Goal: Task Accomplishment & Management: Complete application form

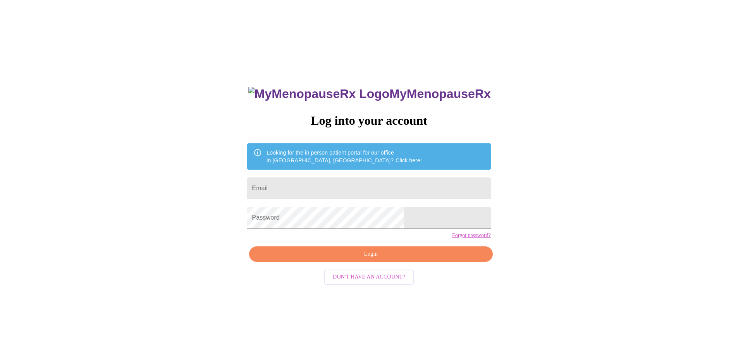
click at [352, 182] on input "Email" at bounding box center [368, 188] width 243 height 22
click at [355, 189] on input "[PERSON_NAME][EMAIL_ADDRESS][DOMAIN_NAME]" at bounding box center [368, 188] width 243 height 22
type input "[PERSON_NAME][EMAIL_ADDRESS][DOMAIN_NAME]"
click at [354, 259] on span "Login" at bounding box center [370, 254] width 225 height 10
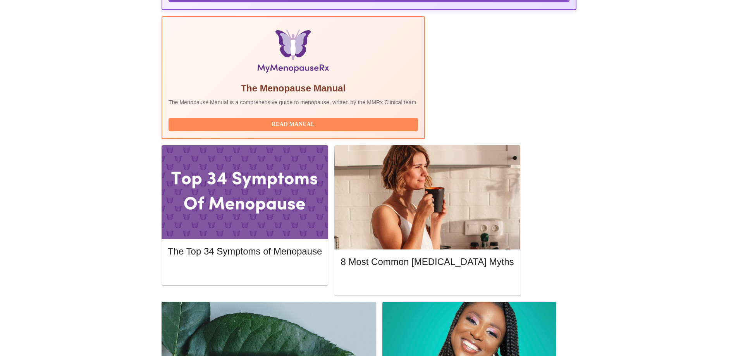
scroll to position [232, 0]
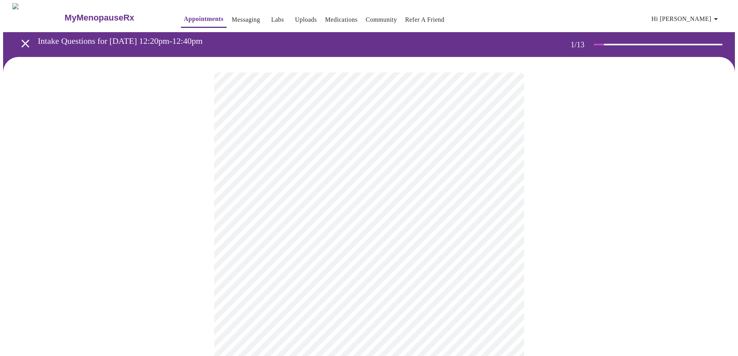
click at [504, 166] on body "MyMenopauseRx Appointments Messaging Labs Uploads Medications Community Refer a…" at bounding box center [368, 356] width 731 height 707
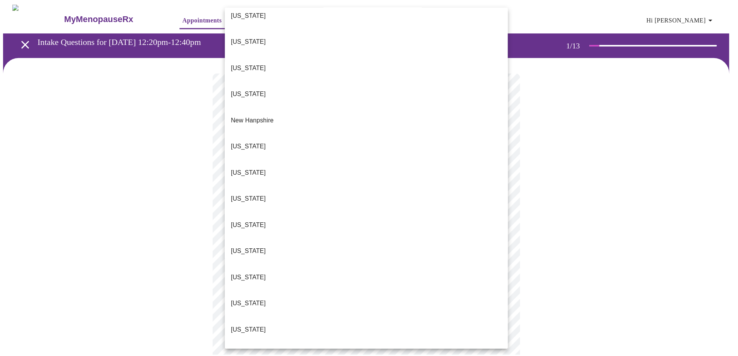
scroll to position [658, 0]
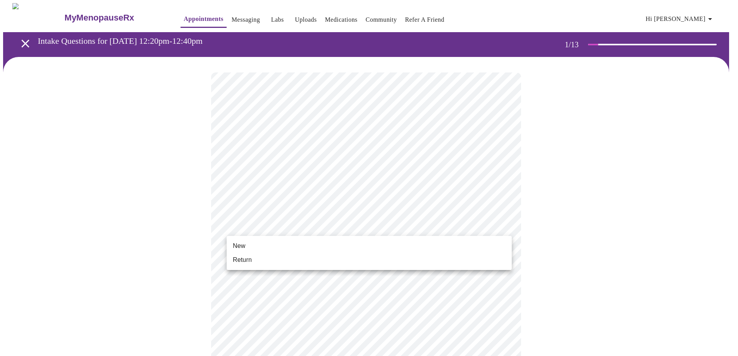
click at [293, 229] on body "MyMenopauseRx Appointments Messaging Labs Uploads Medications Community Refer a…" at bounding box center [368, 354] width 731 height 703
click at [267, 259] on li "Return" at bounding box center [368, 260] width 285 height 14
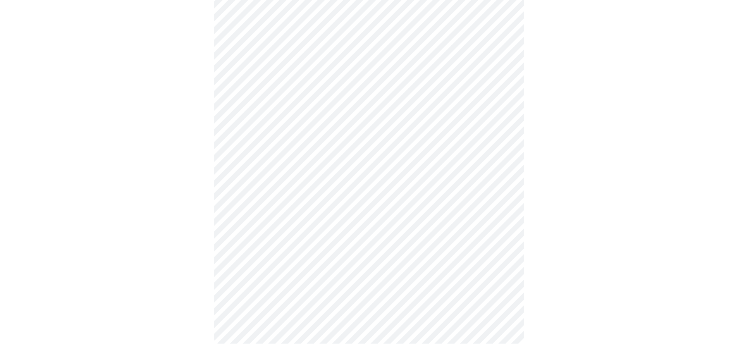
scroll to position [0, 0]
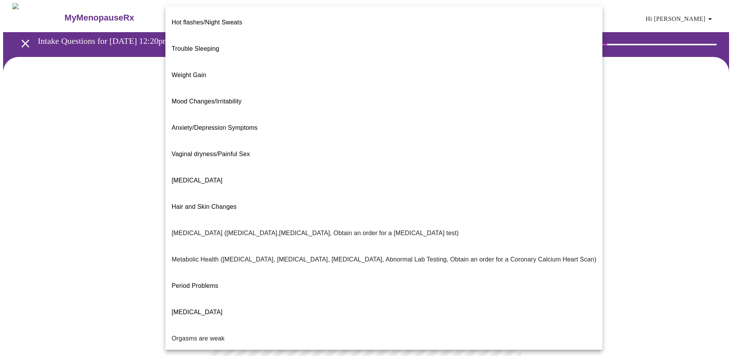
click at [335, 159] on body "MyMenopauseRx Appointments Messaging Labs Uploads Medications Community Refer a…" at bounding box center [368, 235] width 731 height 465
click at [186, 72] on span "Weight Gain" at bounding box center [189, 75] width 34 height 7
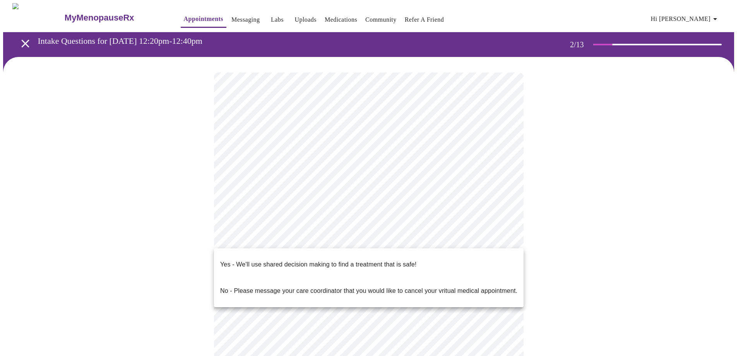
click at [277, 235] on body "MyMenopauseRx Appointments Messaging Labs Uploads Medications Community Refer a…" at bounding box center [371, 233] width 737 height 461
click at [275, 262] on p "Yes - We'll use shared decision making to find a treatment that is safe!" at bounding box center [318, 264] width 196 height 9
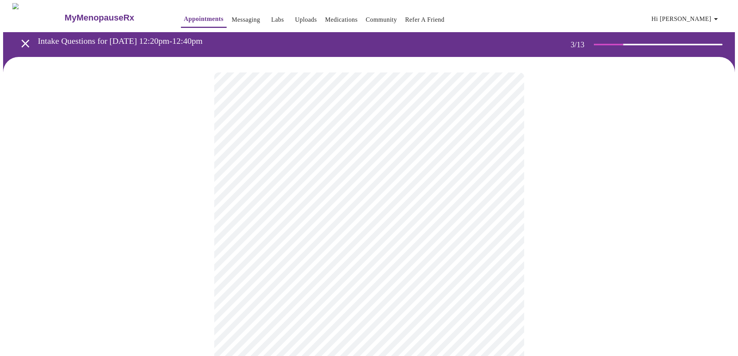
click at [20, 39] on icon "open drawer" at bounding box center [26, 44] width 14 height 14
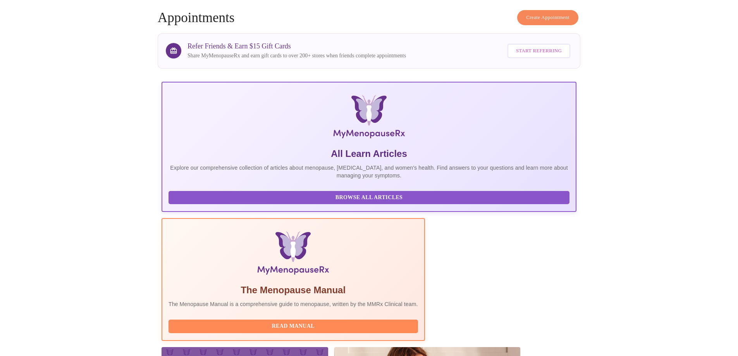
scroll to position [194, 0]
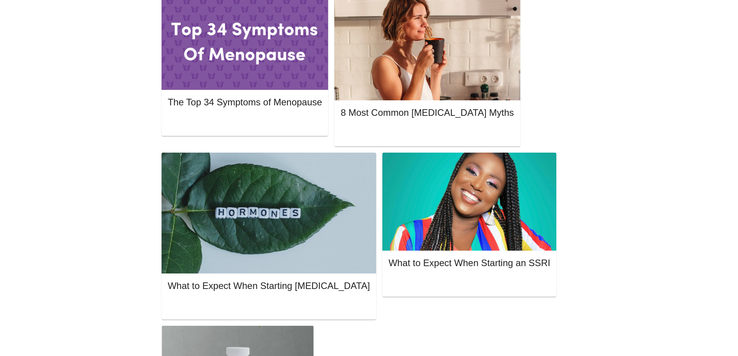
scroll to position [387, 0]
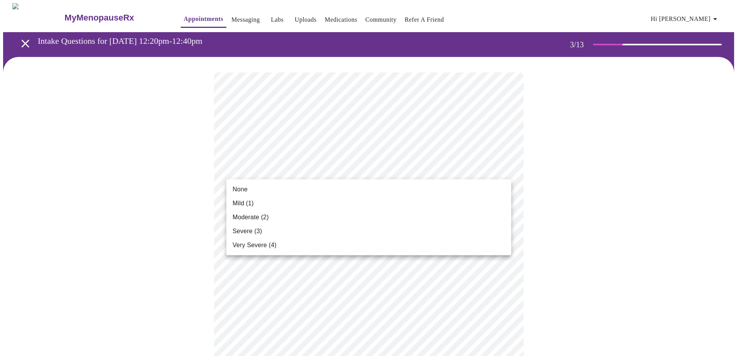
click at [379, 166] on div at bounding box center [371, 178] width 743 height 356
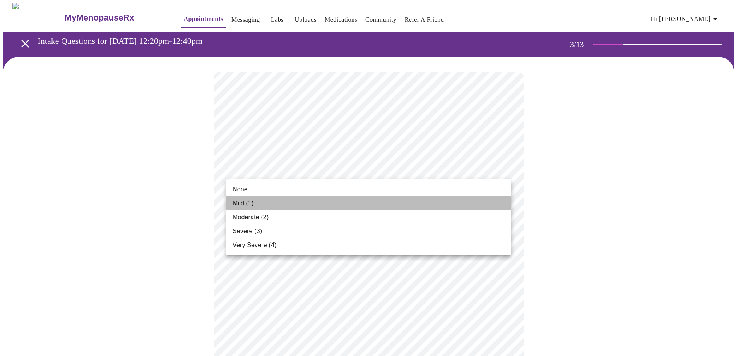
click at [266, 209] on li "Mild (1)" at bounding box center [368, 203] width 285 height 14
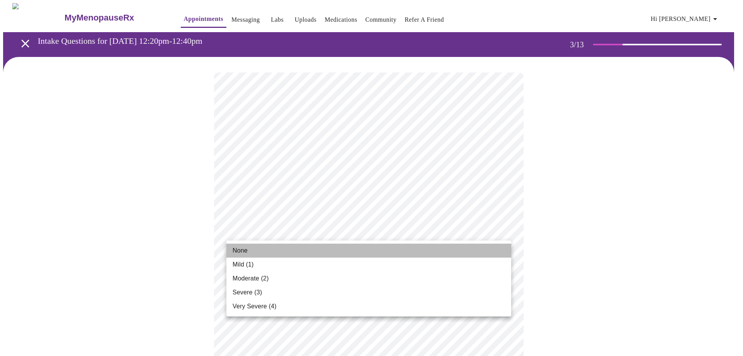
click at [285, 245] on li "None" at bounding box center [368, 251] width 285 height 14
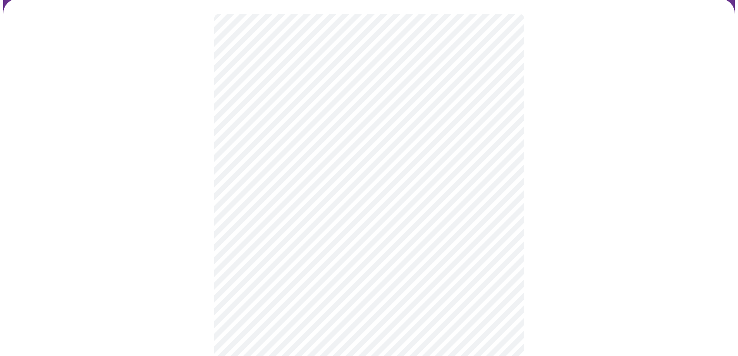
scroll to position [77, 0]
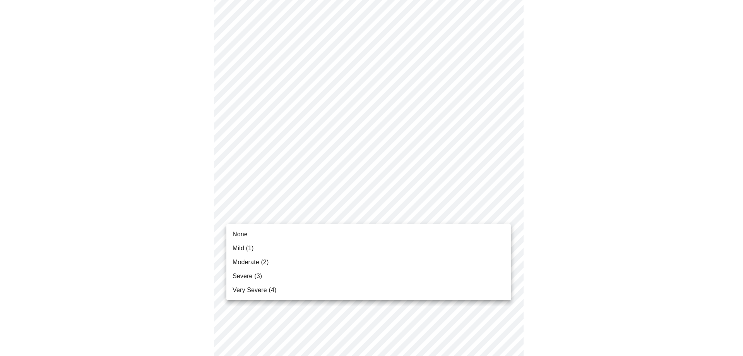
click at [303, 230] on li "None" at bounding box center [368, 234] width 285 height 14
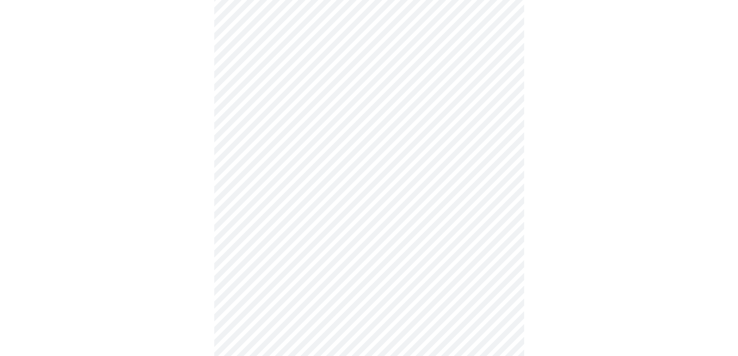
scroll to position [155, 0]
click at [350, 196] on body "MyMenopauseRx Appointments Messaging Labs Uploads Medications Community Refer a…" at bounding box center [368, 346] width 731 height 997
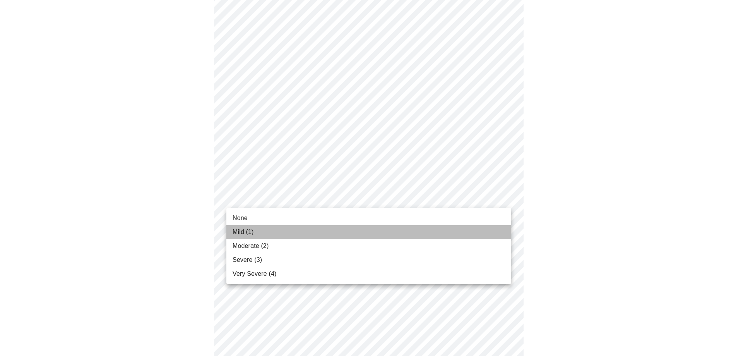
click at [272, 234] on li "Mild (1)" at bounding box center [368, 232] width 285 height 14
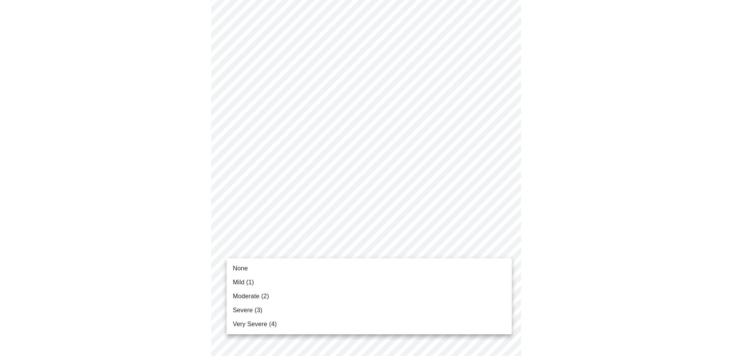
click at [333, 247] on body "MyMenopauseRx Appointments Messaging Labs Uploads Medications Community Refer a…" at bounding box center [368, 341] width 731 height 987
click at [271, 292] on li "Moderate (2)" at bounding box center [368, 296] width 285 height 14
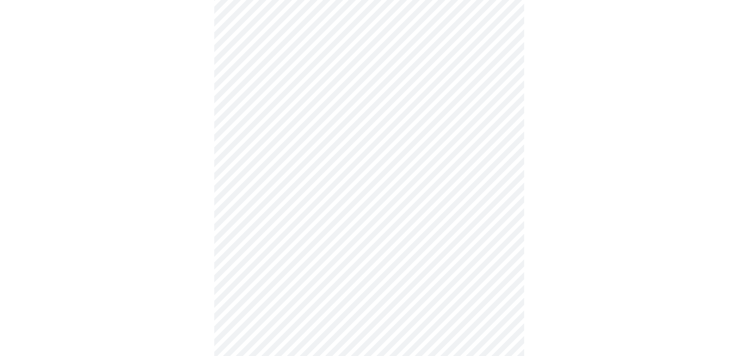
scroll to position [310, 0]
click at [323, 148] on body "MyMenopauseRx Appointments Messaging Labs Uploads Medications Community Refer a…" at bounding box center [368, 181] width 731 height 976
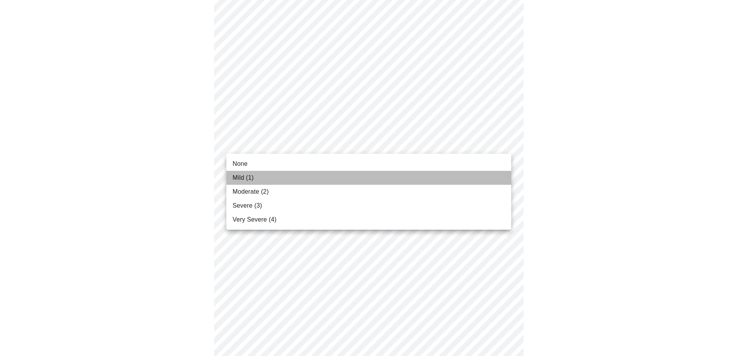
click at [276, 178] on li "Mild (1)" at bounding box center [368, 178] width 285 height 14
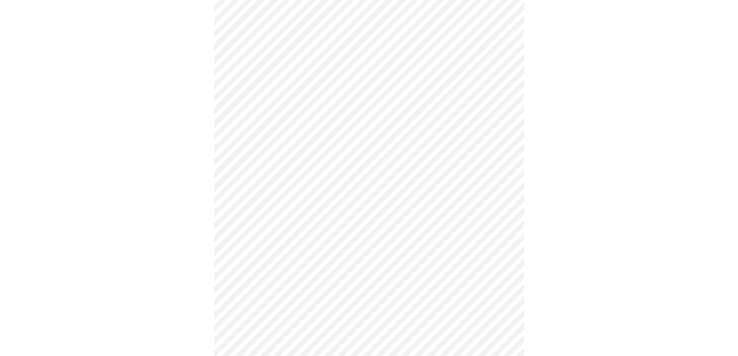
click at [303, 207] on body "MyMenopauseRx Appointments Messaging Labs Uploads Medications Community Refer a…" at bounding box center [368, 175] width 731 height 965
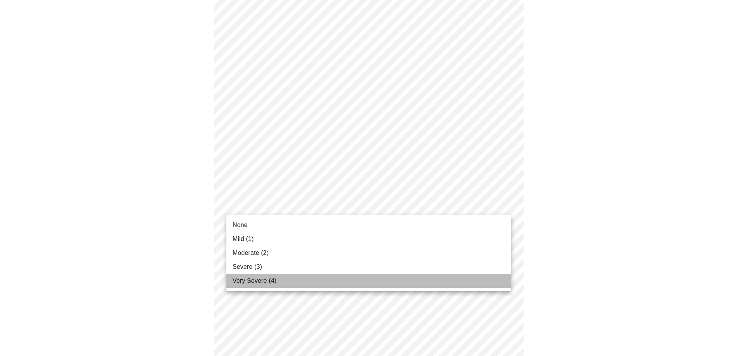
click at [275, 279] on span "Very Severe (4)" at bounding box center [255, 280] width 44 height 9
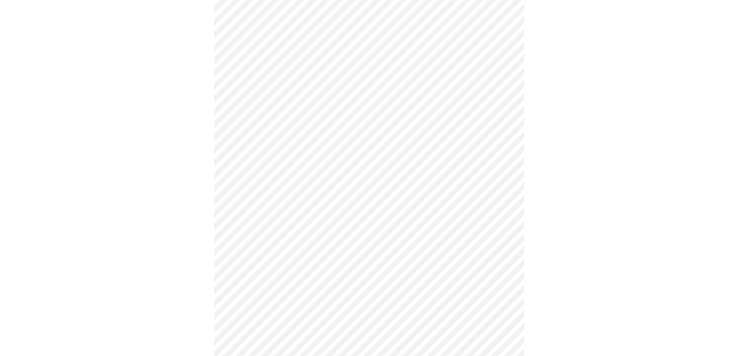
scroll to position [426, 0]
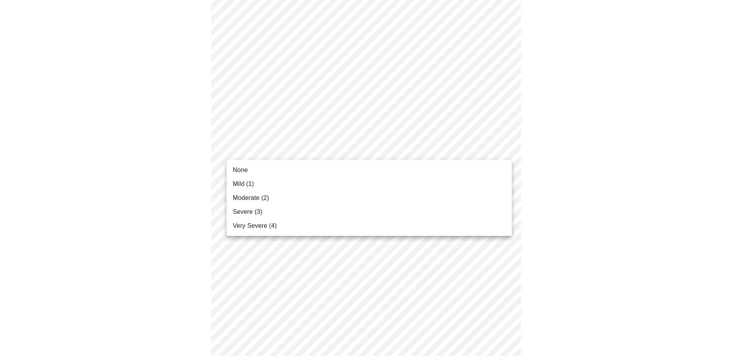
click at [305, 144] on body "MyMenopauseRx Appointments Messaging Labs Uploads Medications Community Refer a…" at bounding box center [368, 54] width 731 height 954
click at [285, 168] on li "None" at bounding box center [368, 170] width 285 height 14
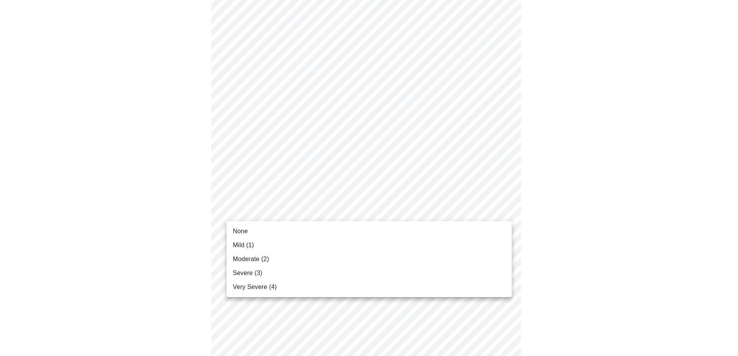
click at [321, 216] on body "MyMenopauseRx Appointments Messaging Labs Uploads Medications Community Refer a…" at bounding box center [368, 48] width 731 height 943
click at [290, 227] on li "None" at bounding box center [368, 231] width 285 height 14
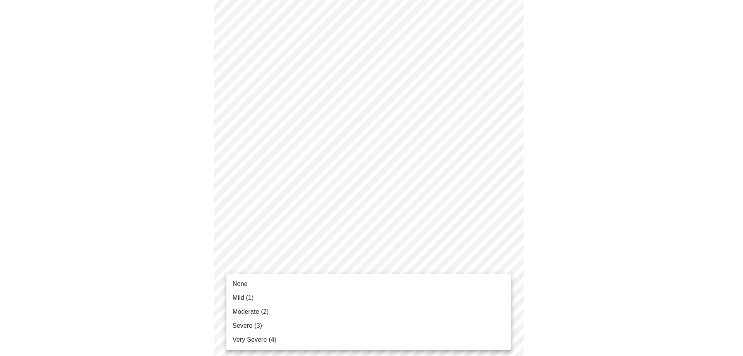
click at [317, 276] on body "MyMenopauseRx Appointments Messaging Labs Uploads Medications Community Refer a…" at bounding box center [371, 43] width 737 height 932
click at [288, 308] on li "Moderate (2)" at bounding box center [368, 312] width 285 height 14
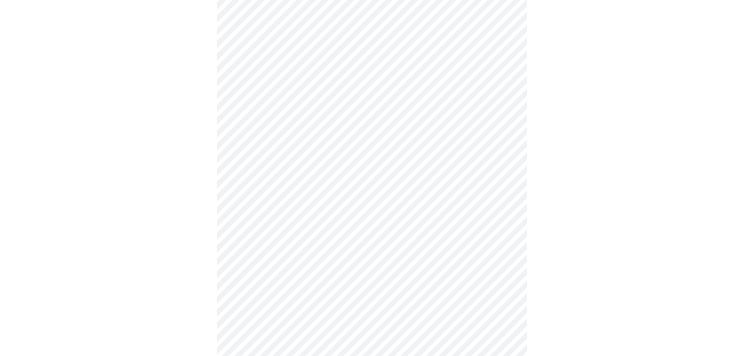
scroll to position [566, 0]
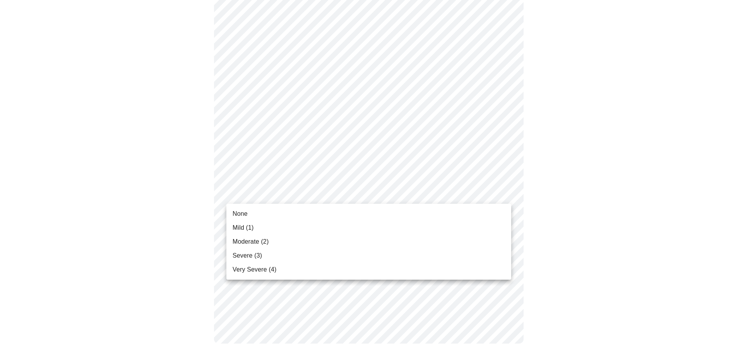
click at [296, 214] on li "None" at bounding box center [368, 214] width 285 height 14
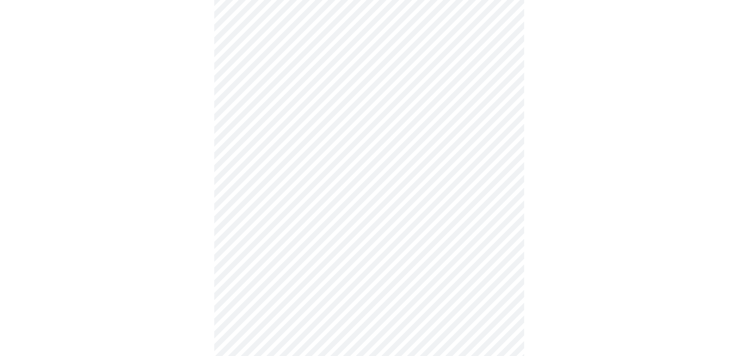
scroll to position [194, 0]
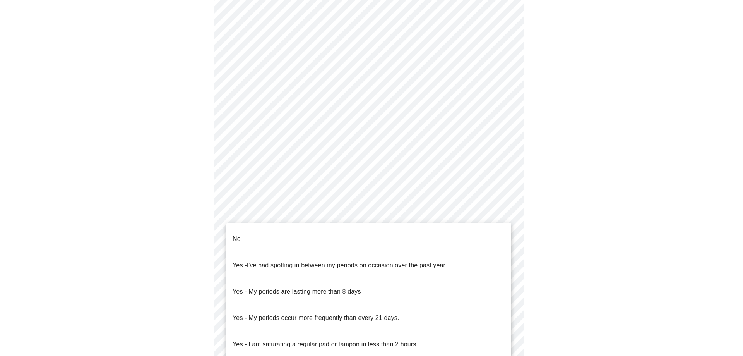
click at [390, 247] on body "MyMenopauseRx Appointments Messaging Labs Uploads Medications Community Refer a…" at bounding box center [371, 176] width 737 height 733
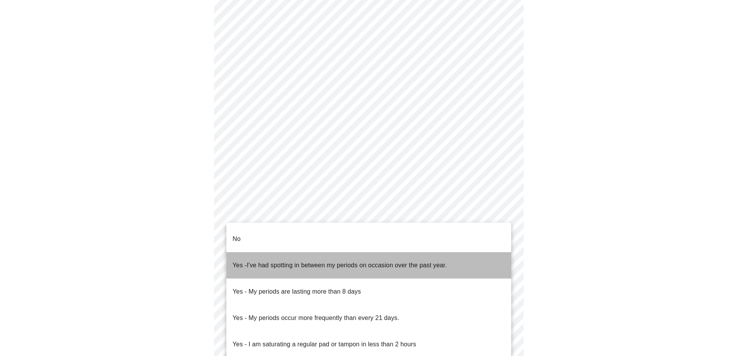
click at [285, 261] on p "Yes - I've had spotting in between my periods on occasion over the past year." at bounding box center [340, 265] width 214 height 9
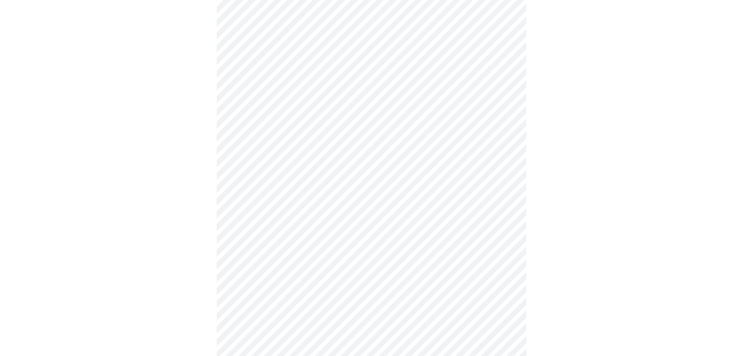
click at [308, 303] on body "MyMenopauseRx Appointments Messaging Labs Uploads Medications Community Refer a…" at bounding box center [371, 174] width 737 height 728
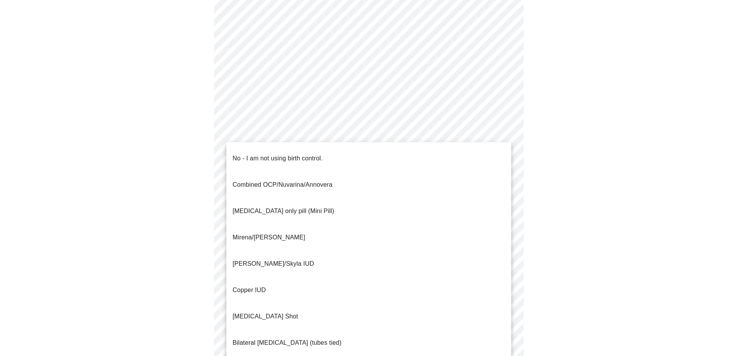
click at [302, 224] on li "Mirena/[PERSON_NAME]" at bounding box center [368, 237] width 285 height 26
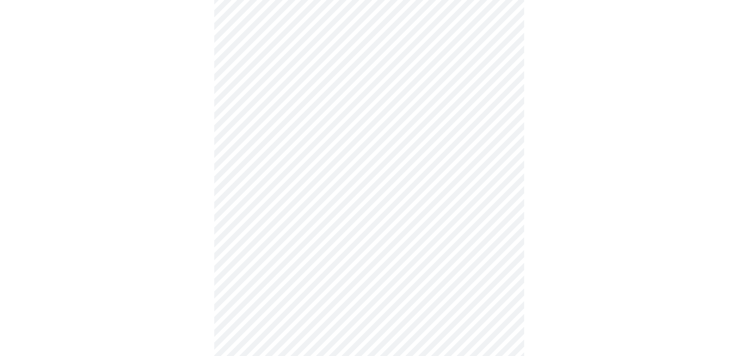
scroll to position [310, 0]
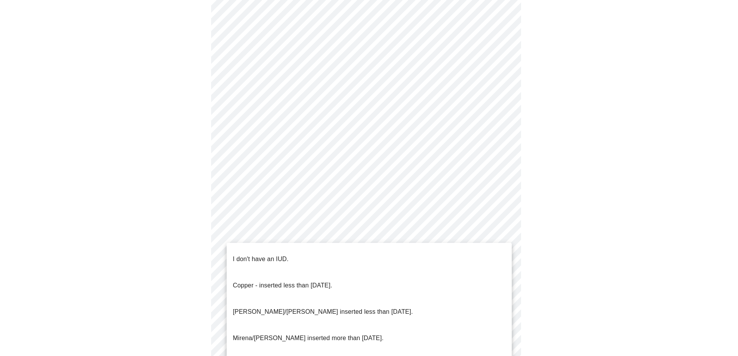
click at [346, 241] on body "MyMenopauseRx Appointments Messaging Labs Uploads Medications Community Refer a…" at bounding box center [368, 55] width 731 height 724
click at [310, 333] on p "Mirena/[PERSON_NAME] inserted more than [DATE]." at bounding box center [308, 337] width 151 height 9
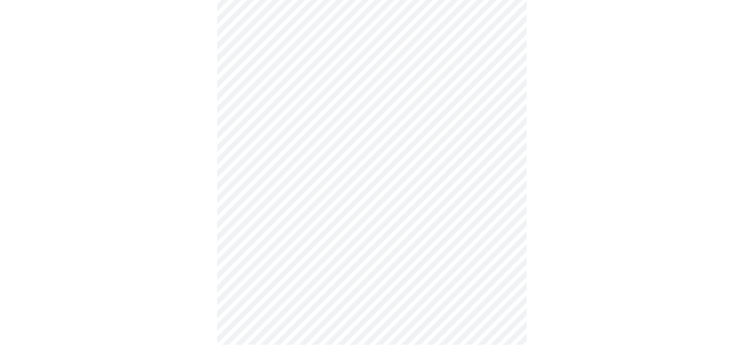
scroll to position [363, 0]
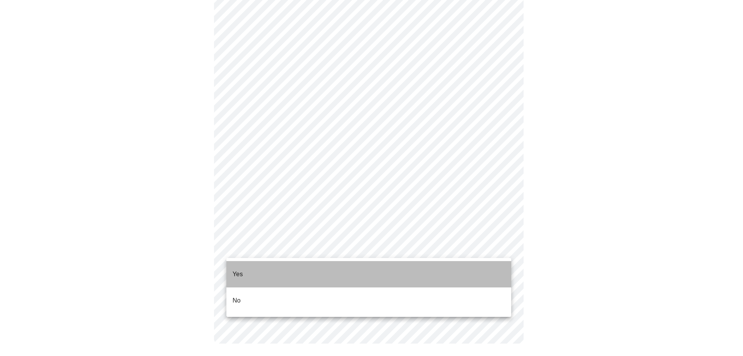
click at [282, 268] on li "Yes" at bounding box center [368, 274] width 285 height 26
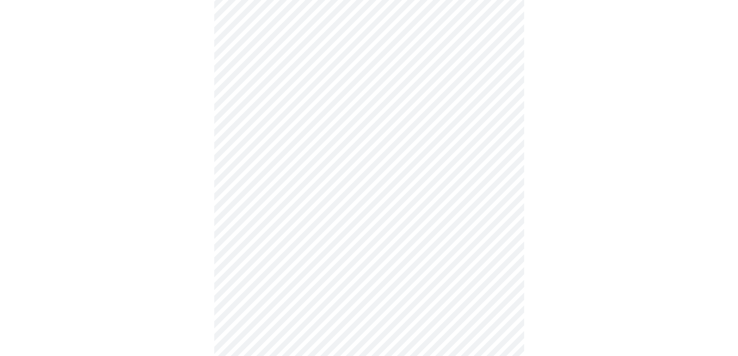
scroll to position [2052, 0]
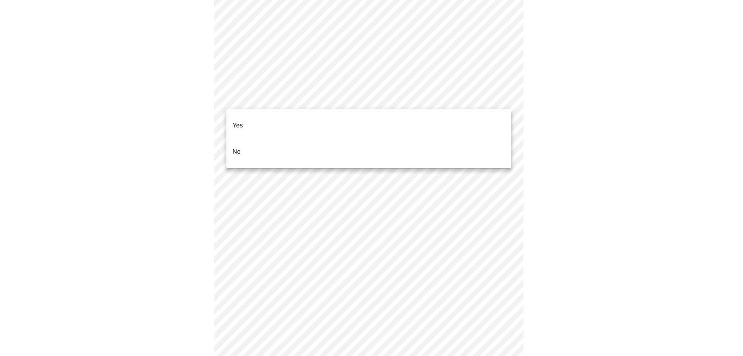
click at [285, 139] on li "No" at bounding box center [368, 152] width 285 height 26
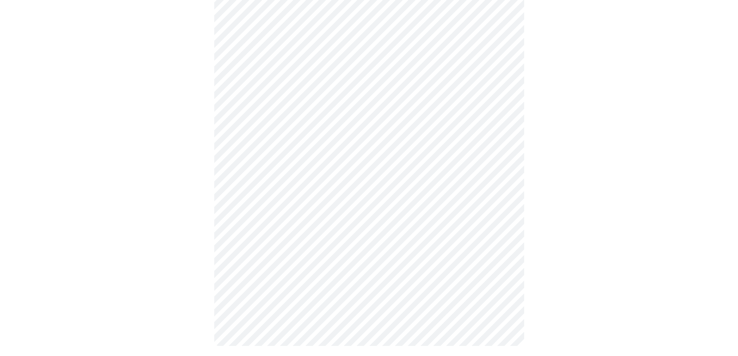
scroll to position [456, 0]
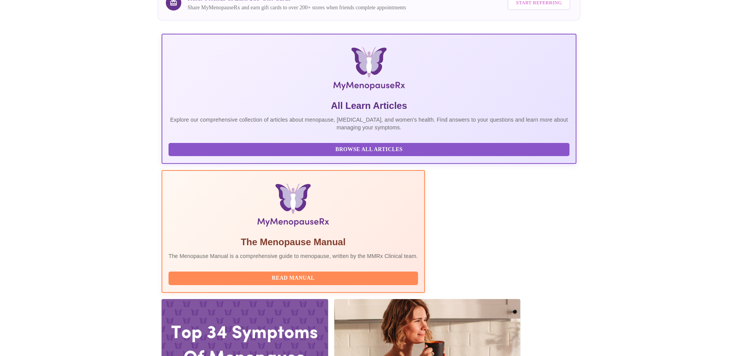
scroll to position [77, 0]
